Goal: Task Accomplishment & Management: Complete application form

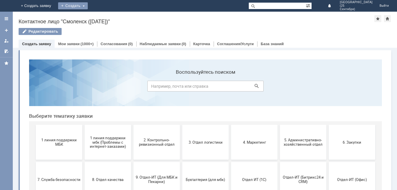
click at [88, 5] on div "Создать" at bounding box center [73, 5] width 30 height 7
click at [104, 17] on link "Заявка" at bounding box center [81, 17] width 44 height 7
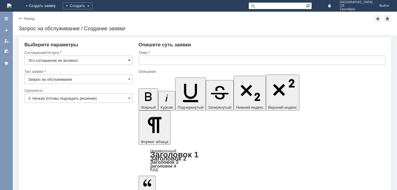
click at [130, 60] on span at bounding box center [129, 60] width 2 height 5
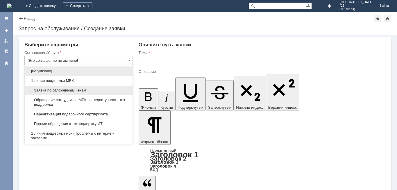
click at [111, 88] on span "Заявка по отложенным чекам" at bounding box center [78, 90] width 101 height 5
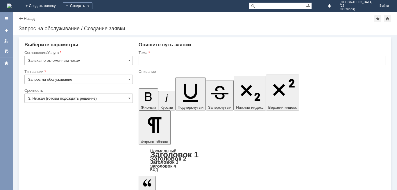
type input "Заявка по отложенным чекам"
click at [128, 98] on span at bounding box center [129, 98] width 2 height 5
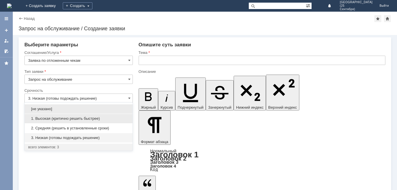
click at [112, 117] on span "1. Высокая (критично решить быстрее)" at bounding box center [78, 118] width 101 height 5
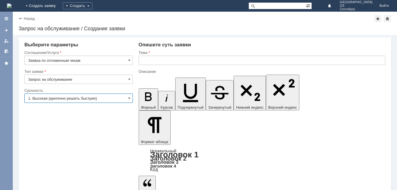
type input "1. Высокая (критично решить быстрее)"
click at [169, 64] on input "text" at bounding box center [262, 60] width 247 height 9
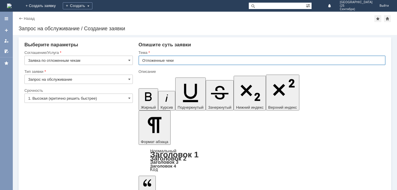
type input "Отложенные чеки"
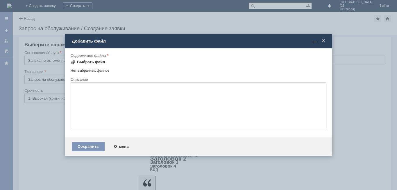
click at [93, 63] on div "Выбрать файл" at bounding box center [91, 62] width 28 height 5
click at [96, 61] on div "Выбрать файл" at bounding box center [91, 62] width 28 height 5
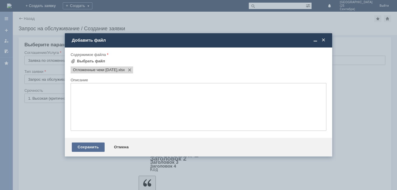
click at [78, 147] on div "Сохранить" at bounding box center [88, 146] width 33 height 9
